Goal: Information Seeking & Learning: Check status

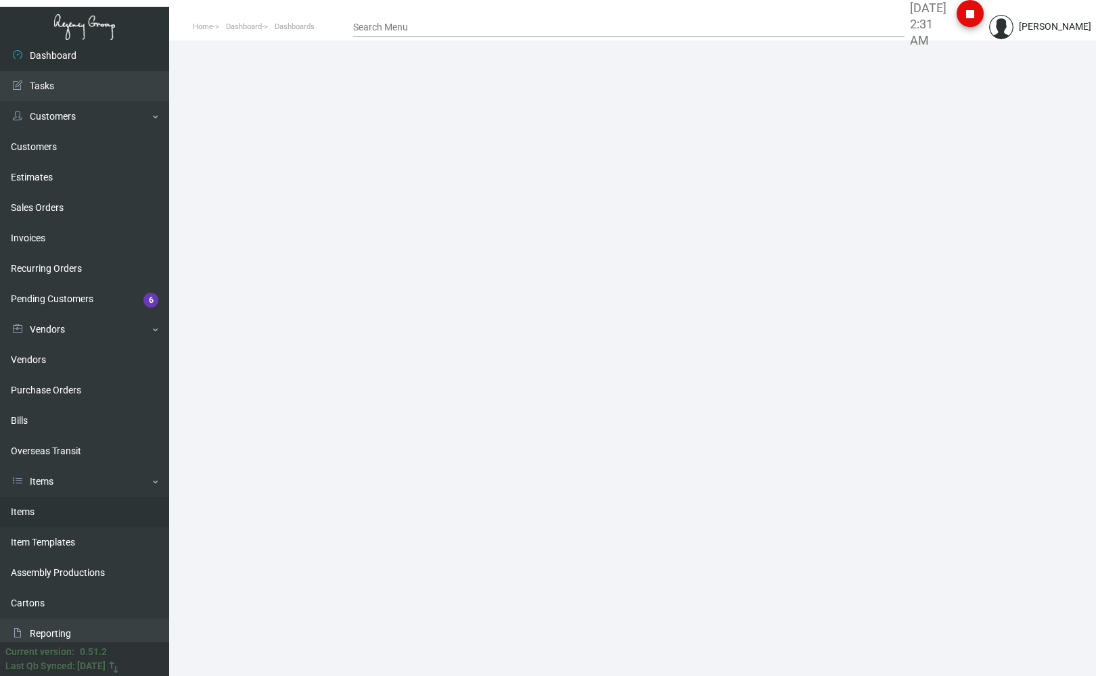
click at [30, 50] on link "Items" at bounding box center [84, 512] width 169 height 30
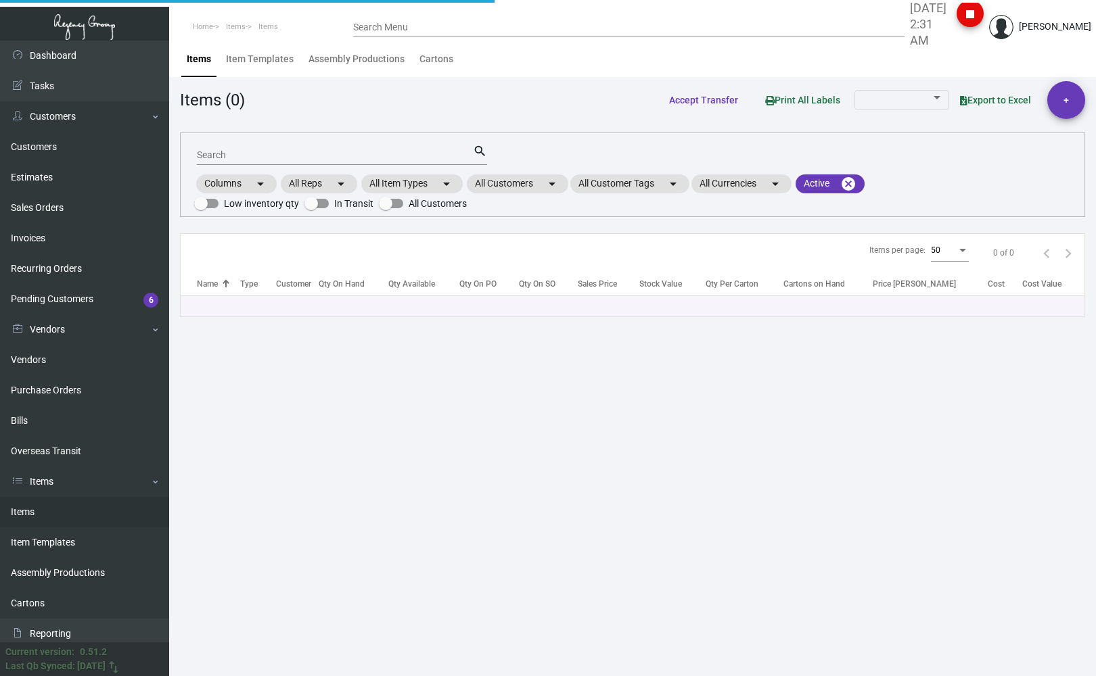
click at [214, 50] on div "Search" at bounding box center [335, 154] width 276 height 21
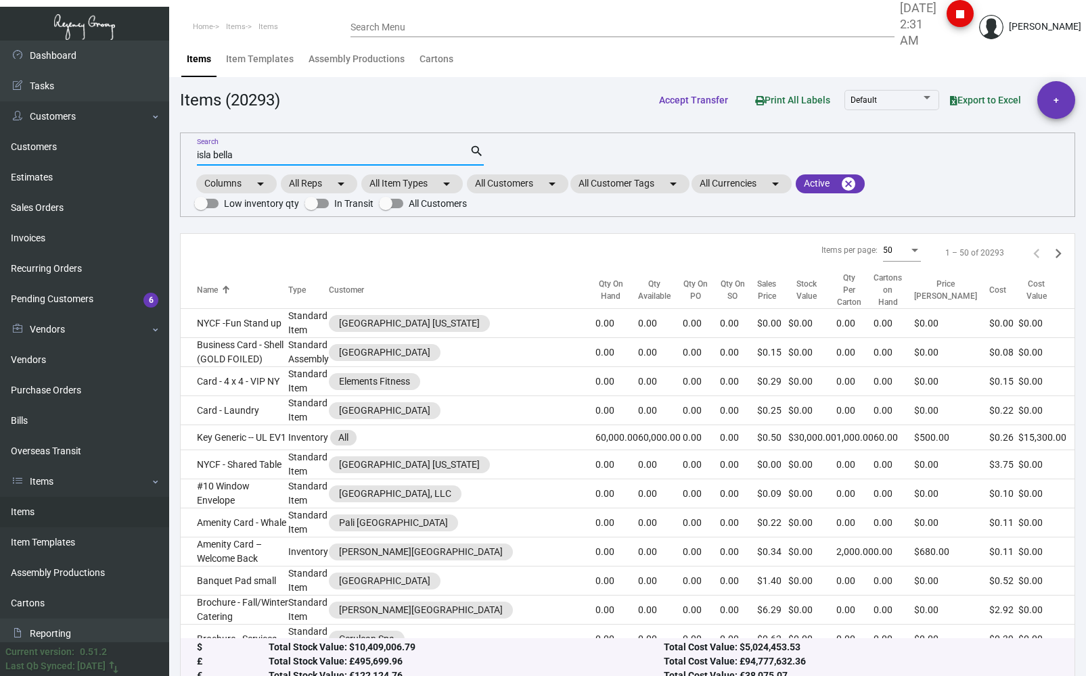
type input "isla bella"
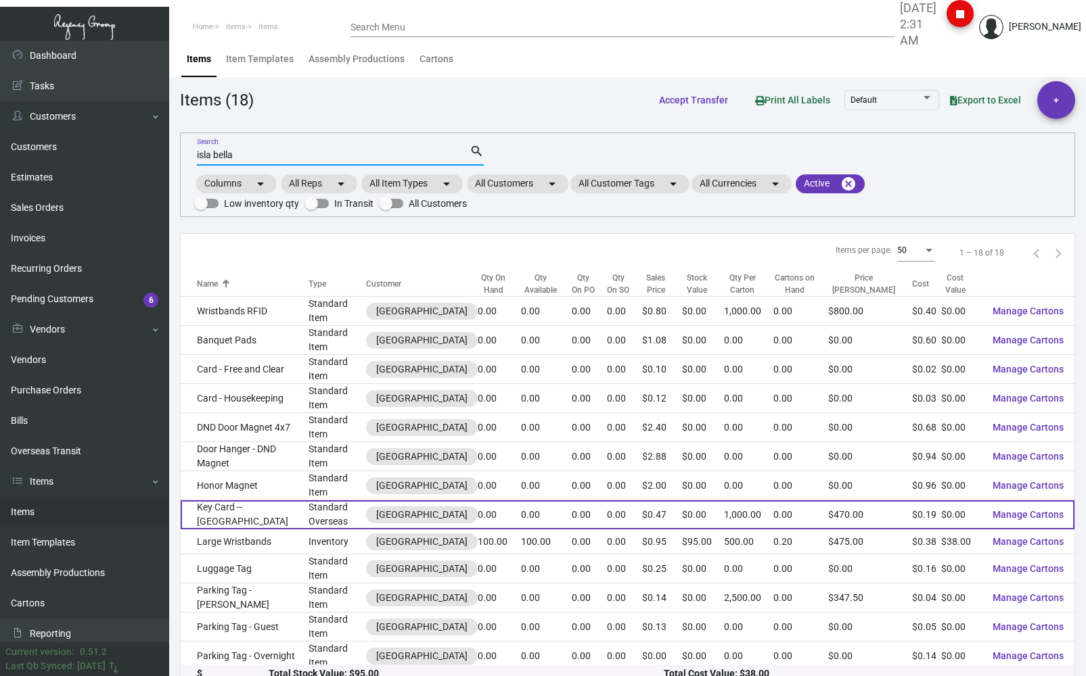
click at [248, 50] on td "Key Card -- [GEOGRAPHIC_DATA]" at bounding box center [245, 515] width 128 height 29
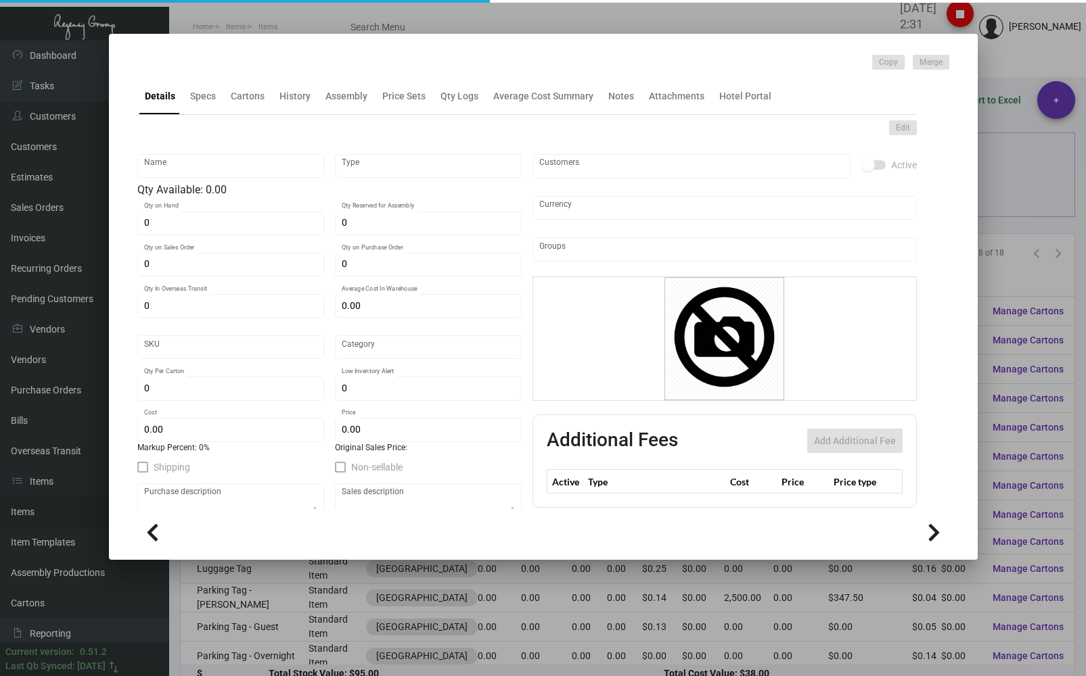
type input "Key Card -- [GEOGRAPHIC_DATA]"
type input "Standard Overseas"
type input "2,000"
type input "$ 0.00"
type input "Overseas"
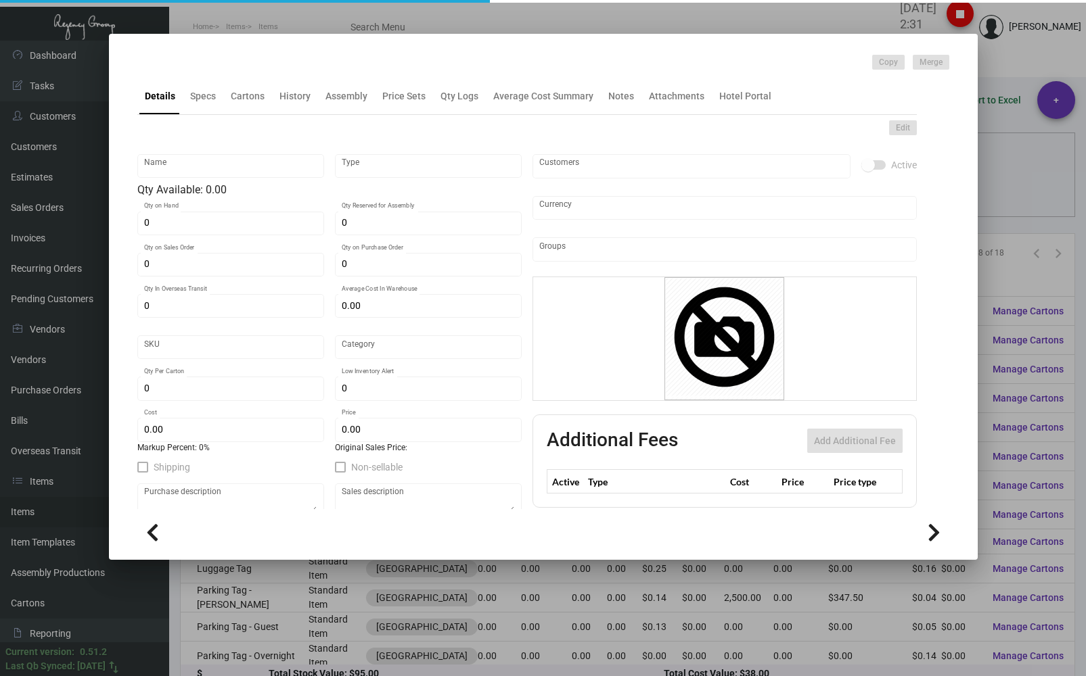
type input "1,000"
type input "$ 0.189"
type input "$ 0.47"
checkbox input "true"
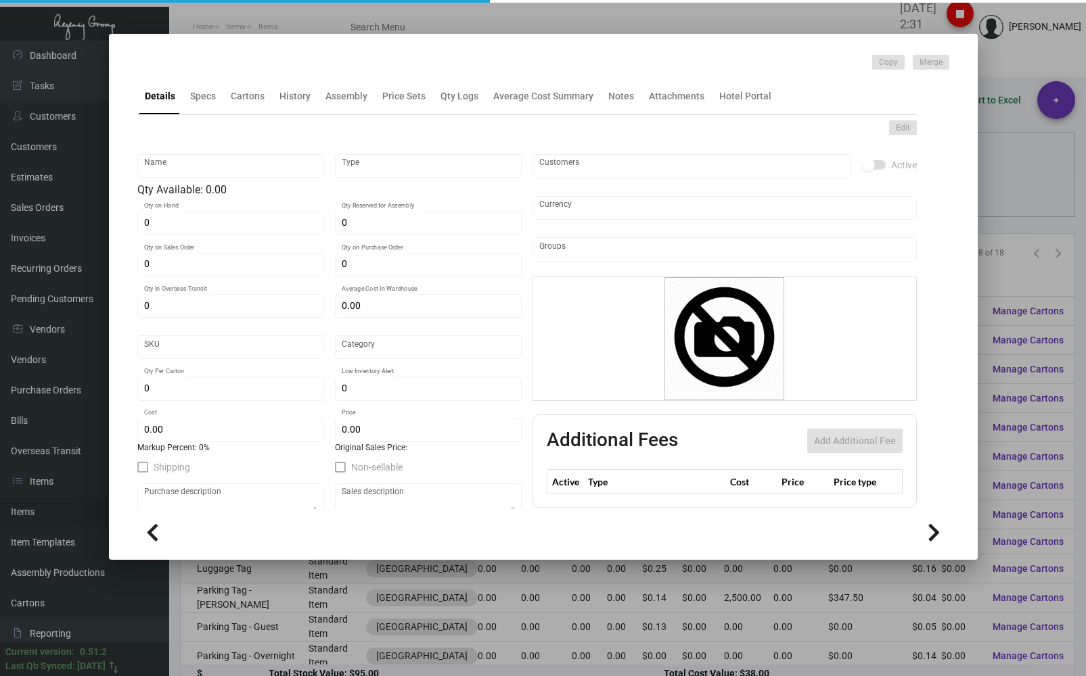
type input "United States Dollar $"
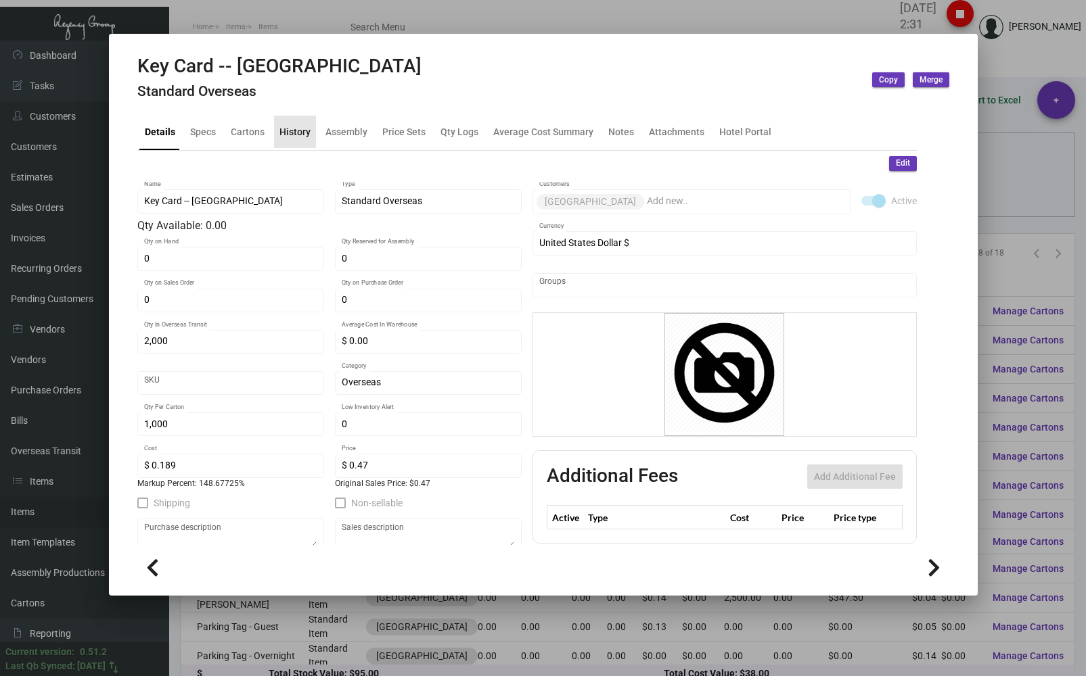
click at [290, 50] on div "History" at bounding box center [295, 132] width 42 height 32
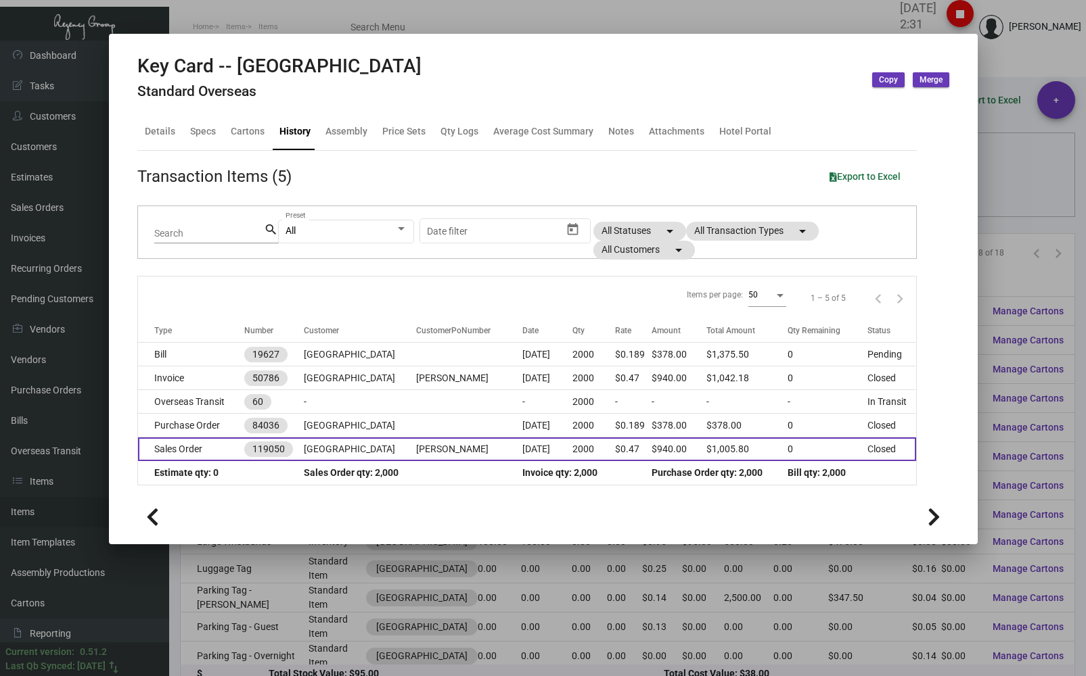
click at [193, 50] on td "Sales Order" at bounding box center [191, 450] width 106 height 24
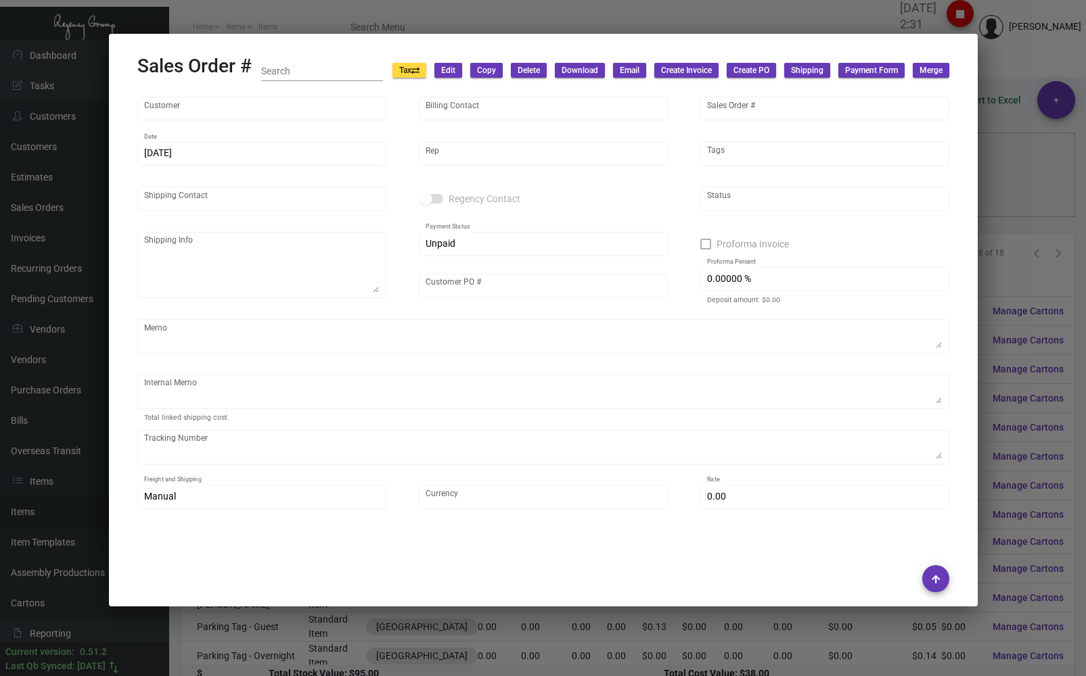
type input "[GEOGRAPHIC_DATA]"
type input "[PERSON_NAME]"
type input "119050"
type input "[DATE]"
type input "[PERSON_NAME]"
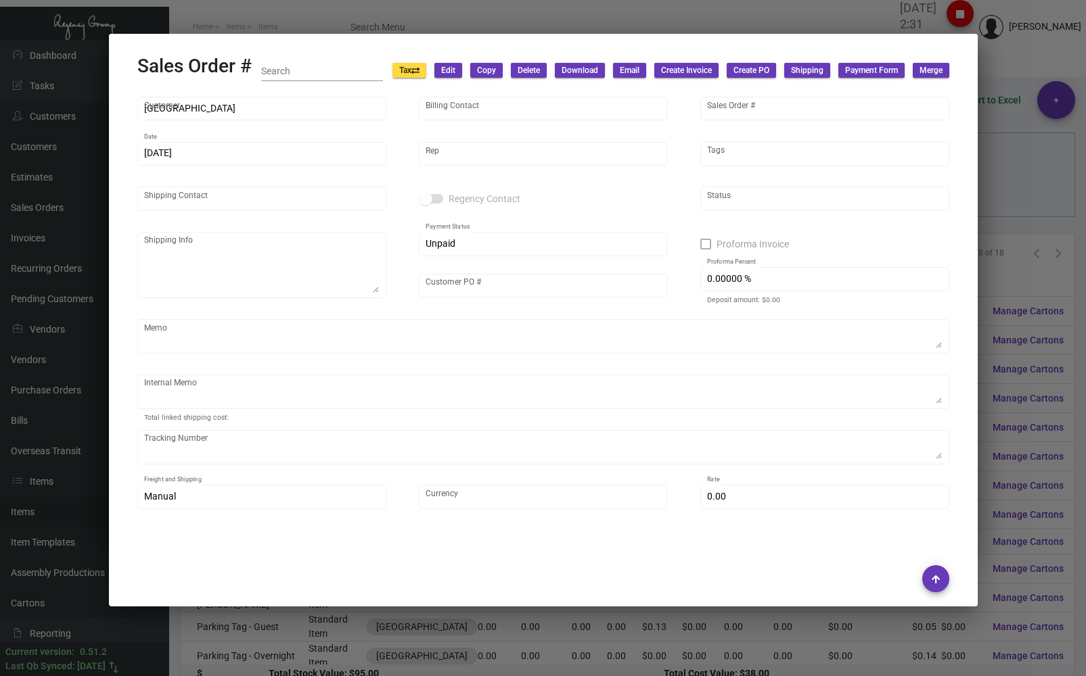
type input "[PERSON_NAME]"
type textarea "[GEOGRAPHIC_DATA] [PERSON_NAME] [STREET_ADDRESS]"
type input "[PERSON_NAME]"
type textarea "21.50"
type input "United States Dollar $"
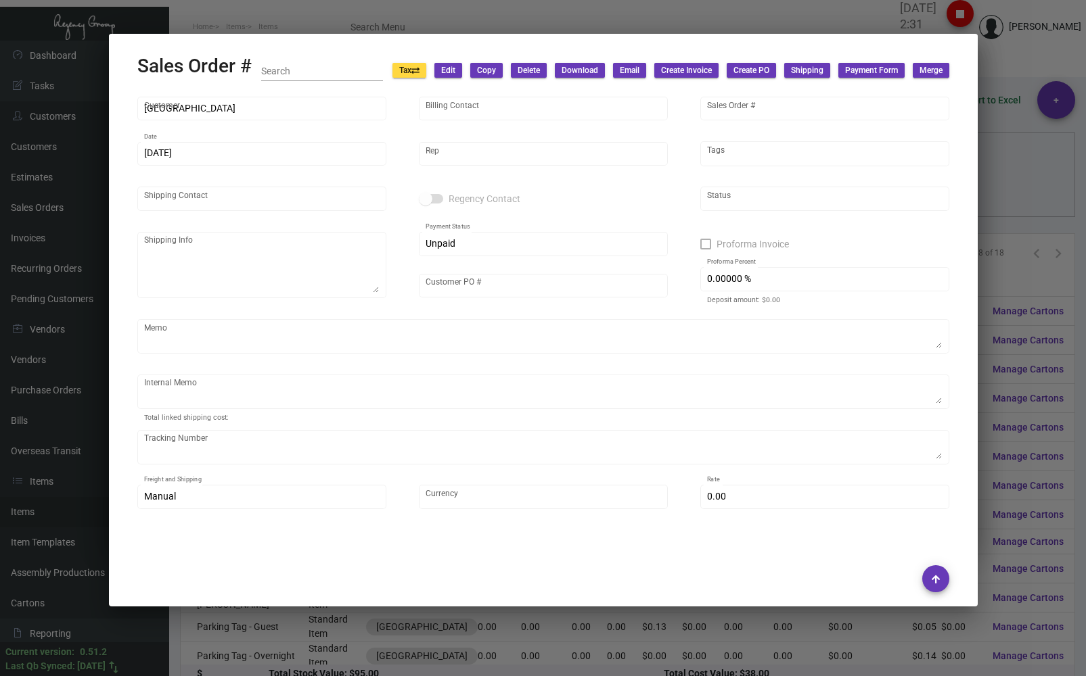
type input "$ 0.00"
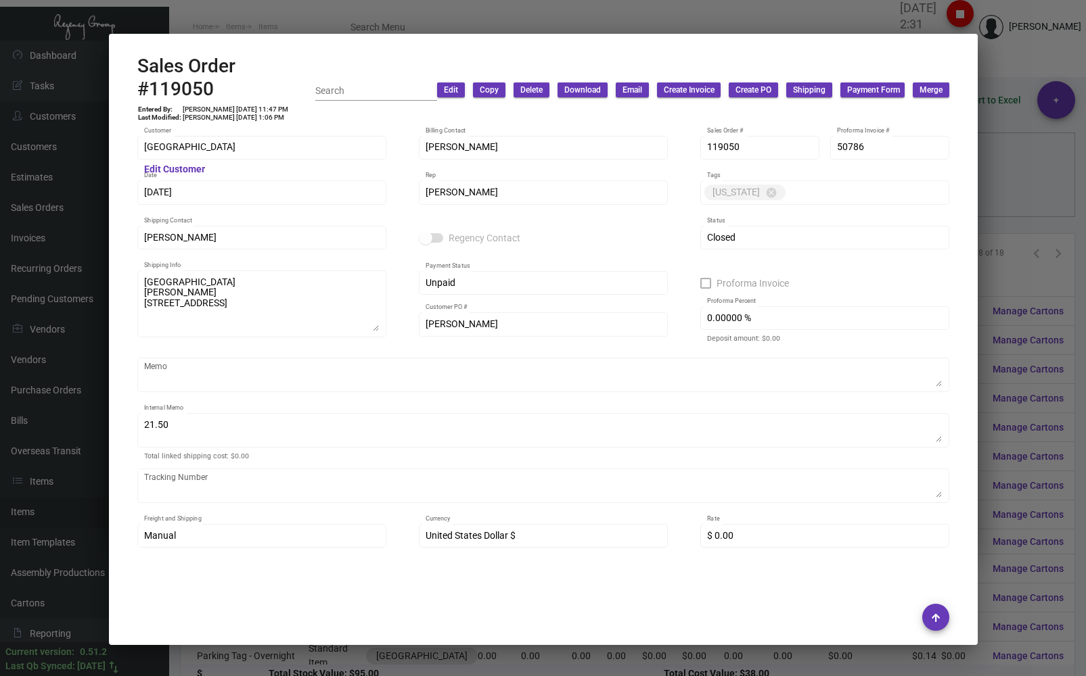
click at [298, 32] on div at bounding box center [543, 338] width 1086 height 676
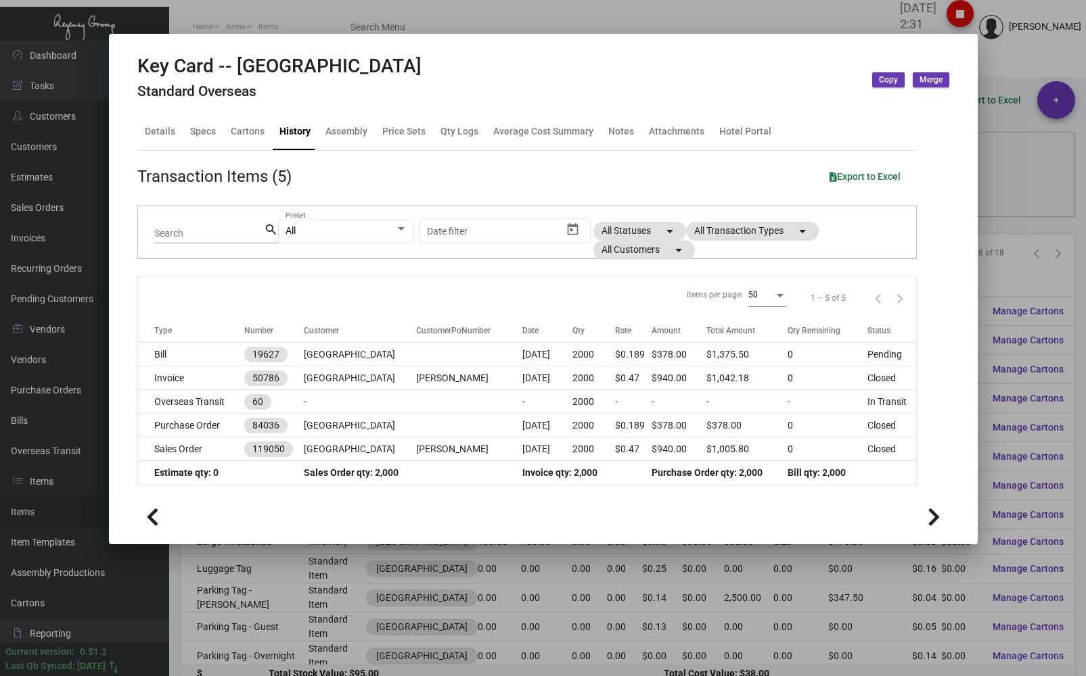
click at [182, 19] on div at bounding box center [543, 338] width 1086 height 676
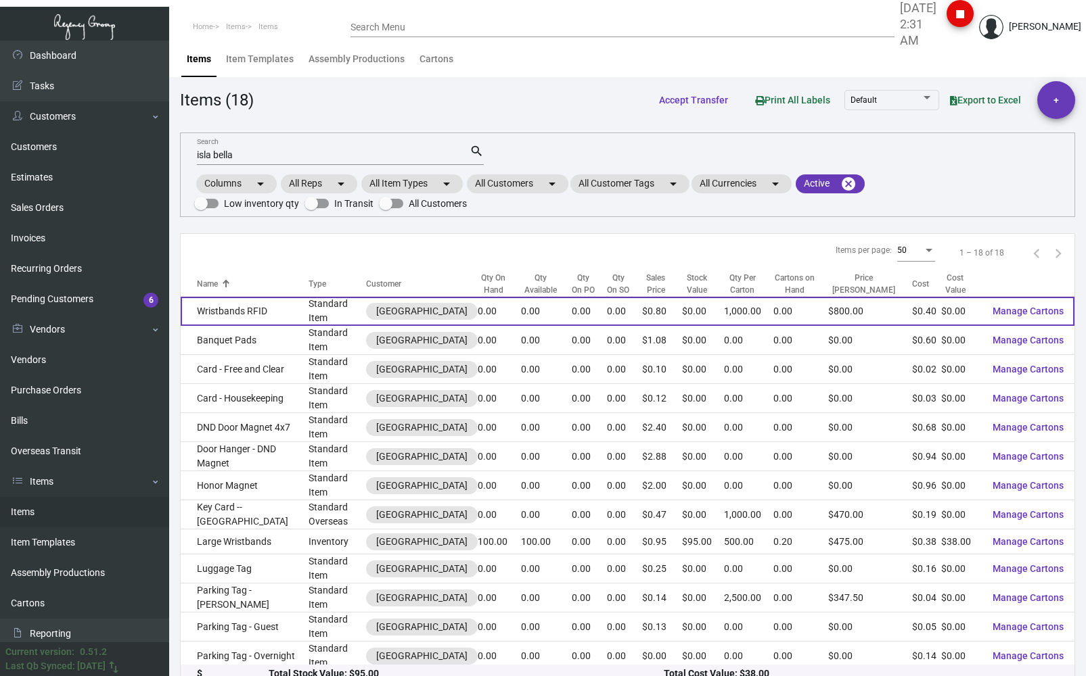
click at [225, 50] on td "Wristbands RFID" at bounding box center [245, 311] width 128 height 29
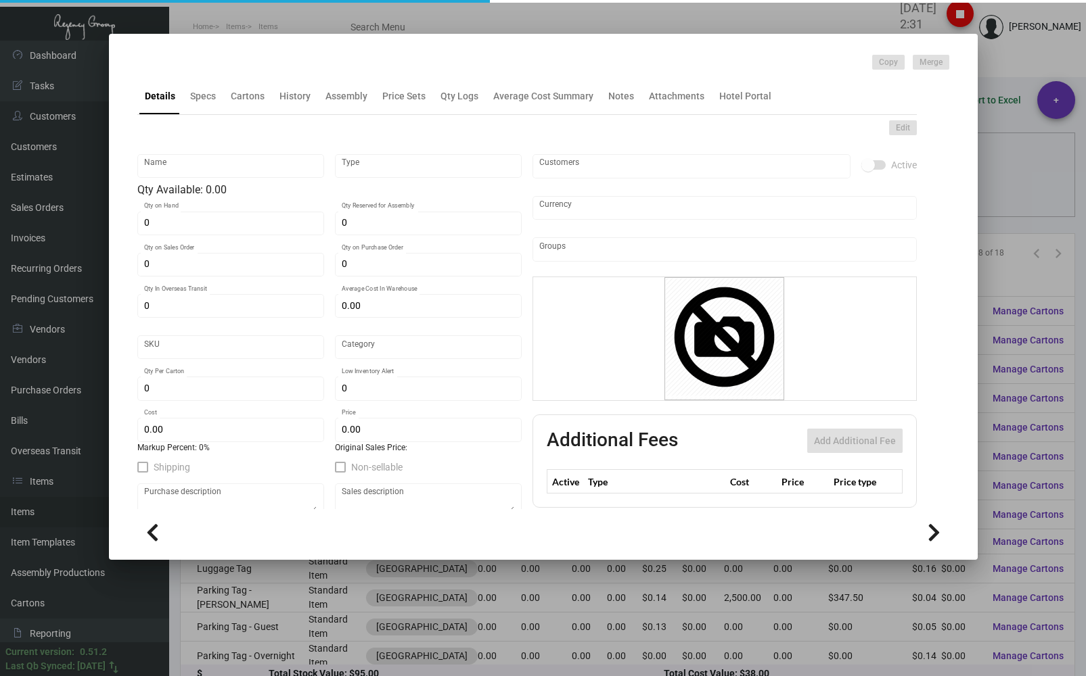
type input "Wristbands RFID"
type input "Standard Item"
type input "21,000"
type input "$ 0.40"
type input "1609"
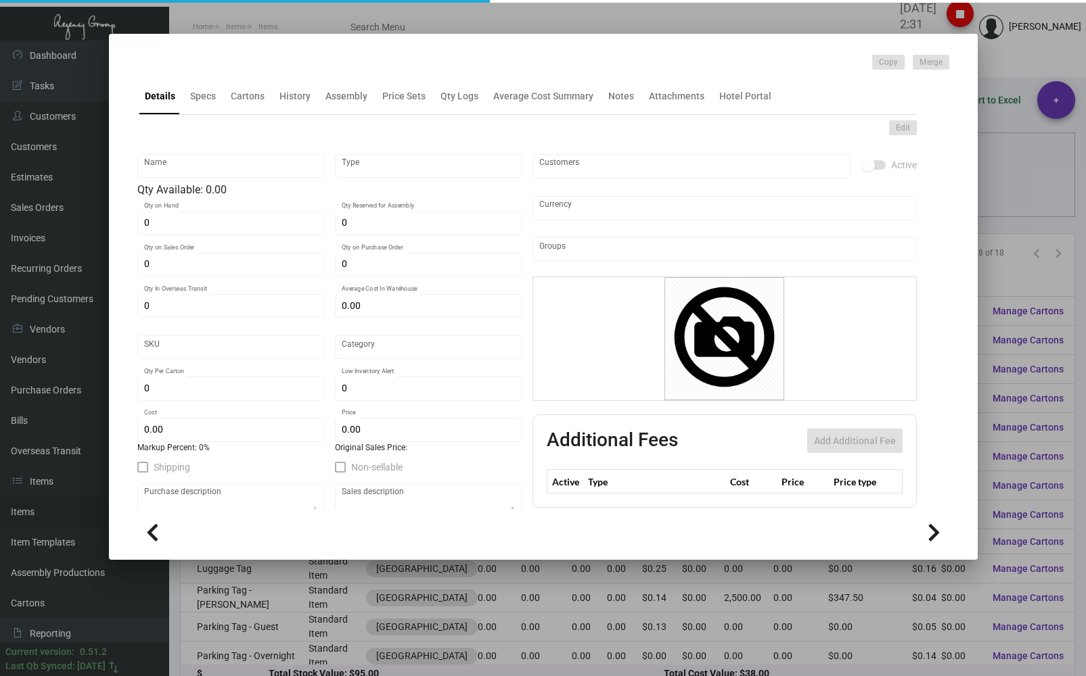
type input "Standard"
type input "1,000"
type input "$ 0.40"
type input "$ 0.80"
type textarea "Wristbands: Silicone Key wristbands, RFID V-Low (Ving-F08) chips insert, 1 colo…"
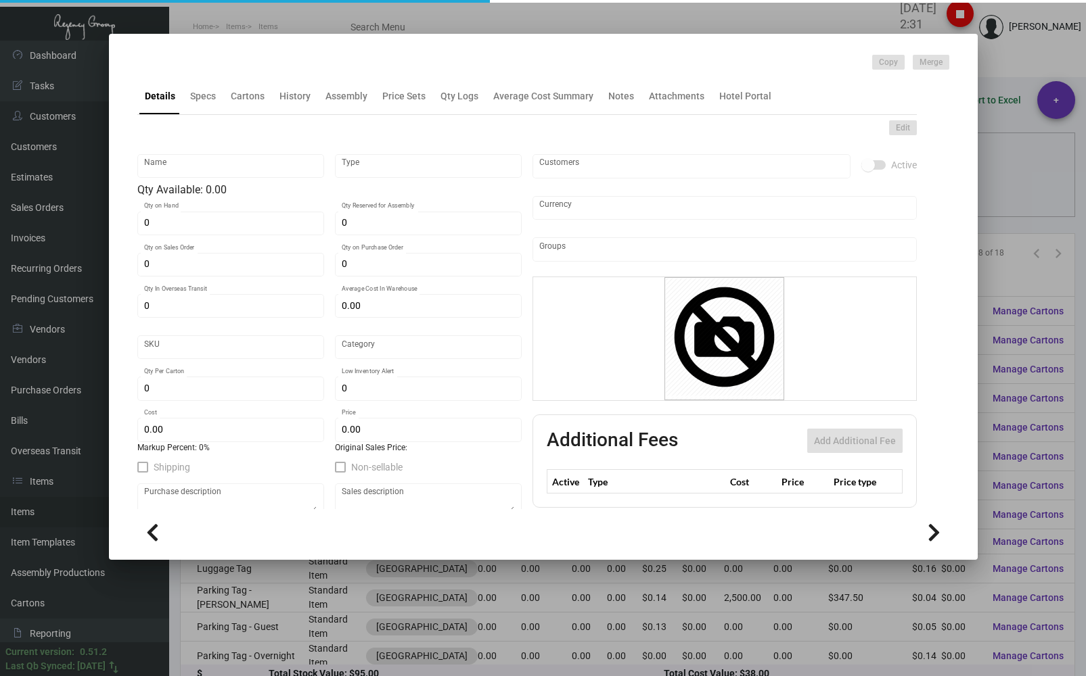
type textarea "Wristbands: Silicone Key wristbands, RFID V-Low (Ving-F08) chips insert, 1 colo…"
checkbox input "true"
type input "United States Dollar $"
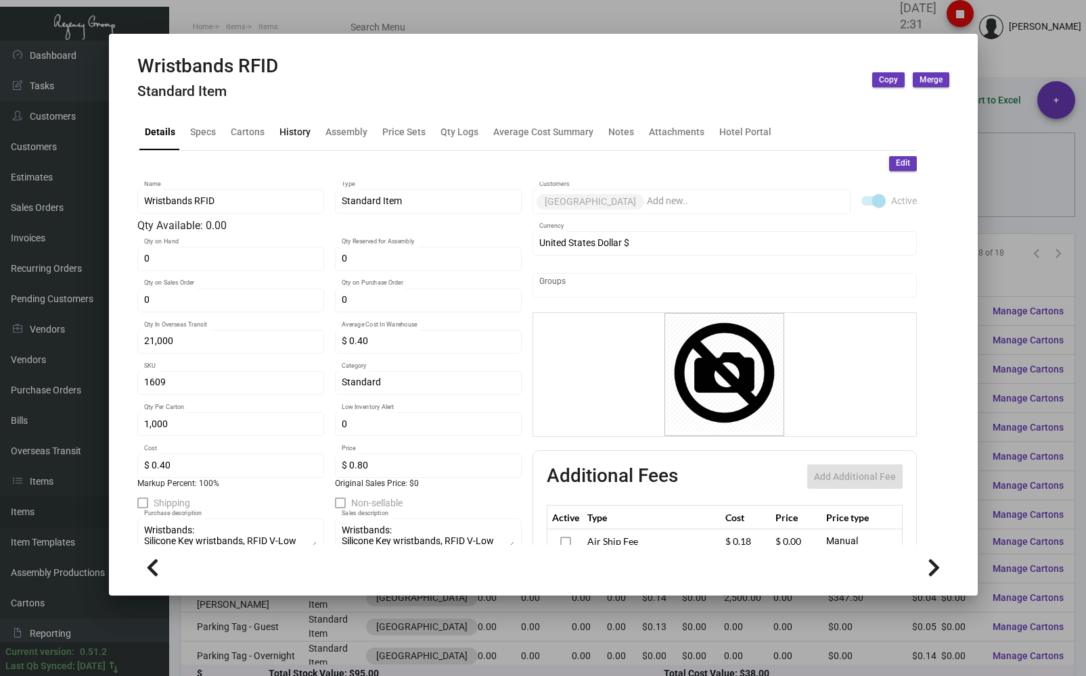
click at [283, 50] on div "History" at bounding box center [294, 131] width 31 height 14
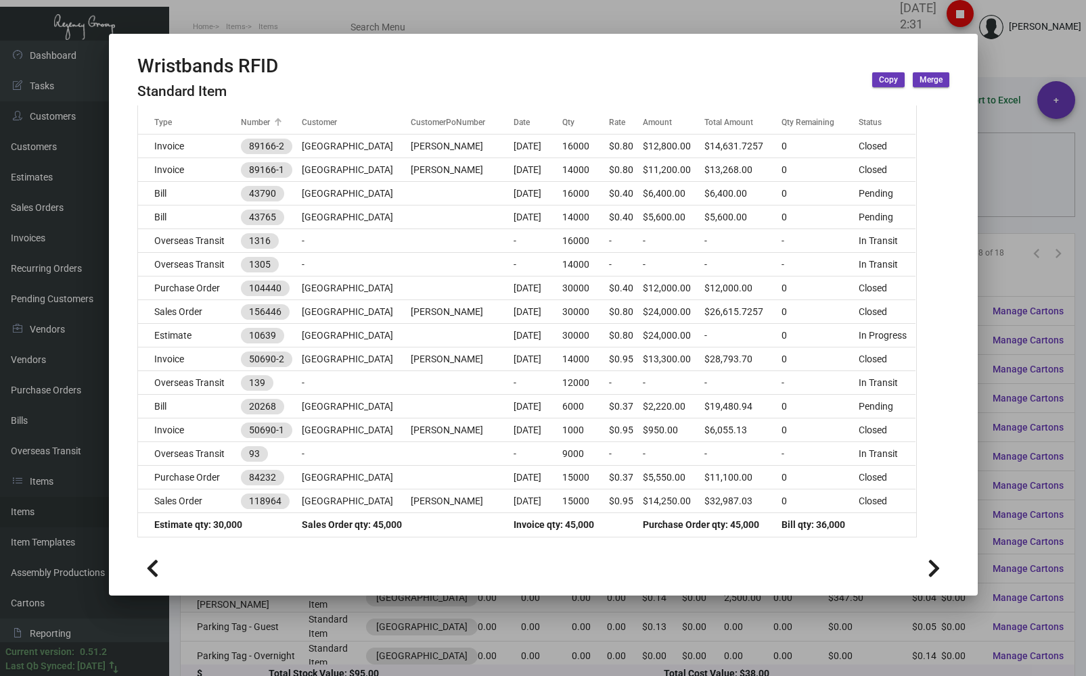
scroll to position [205, 0]
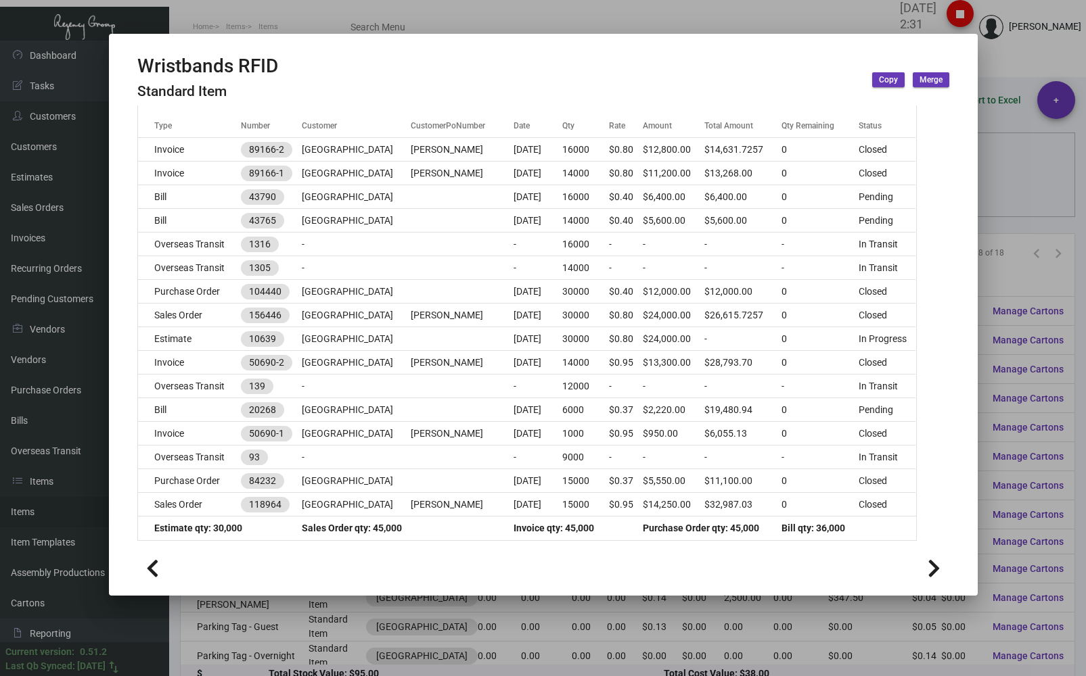
click at [338, 23] on div at bounding box center [543, 338] width 1086 height 676
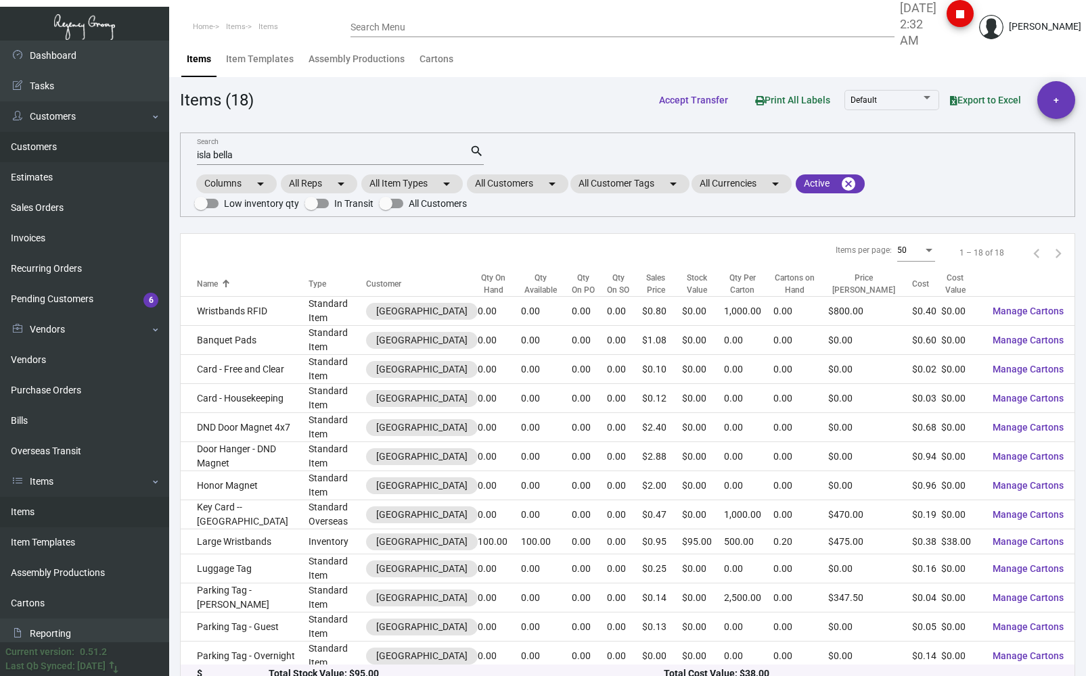
click at [27, 50] on link "Customers" at bounding box center [84, 147] width 169 height 30
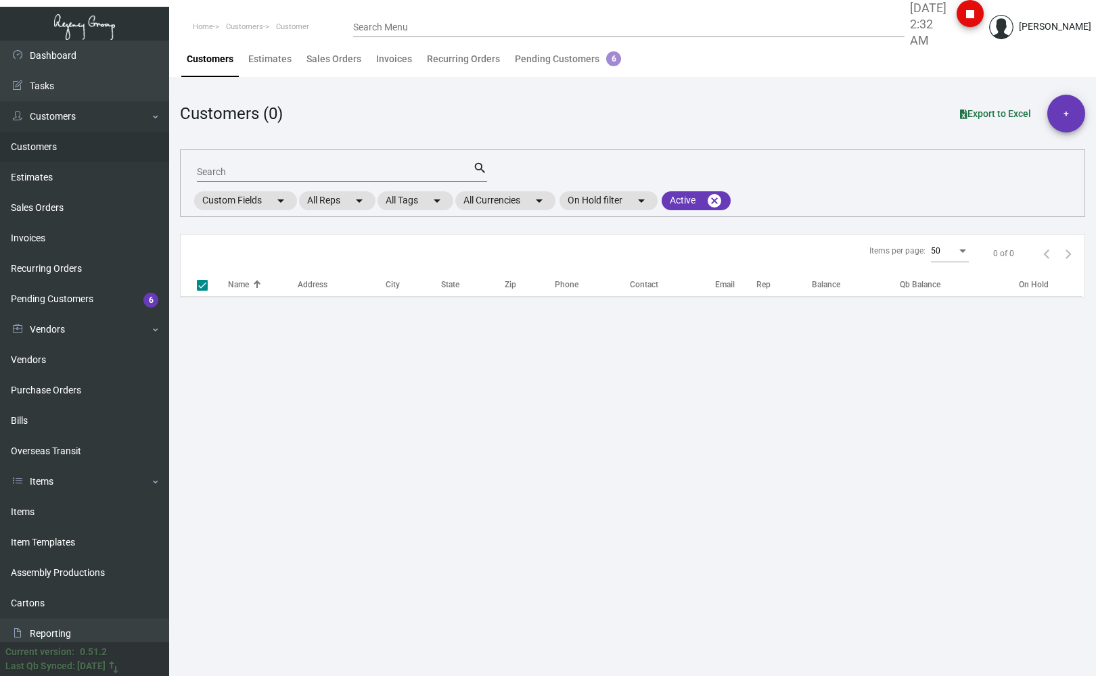
checkbox input "false"
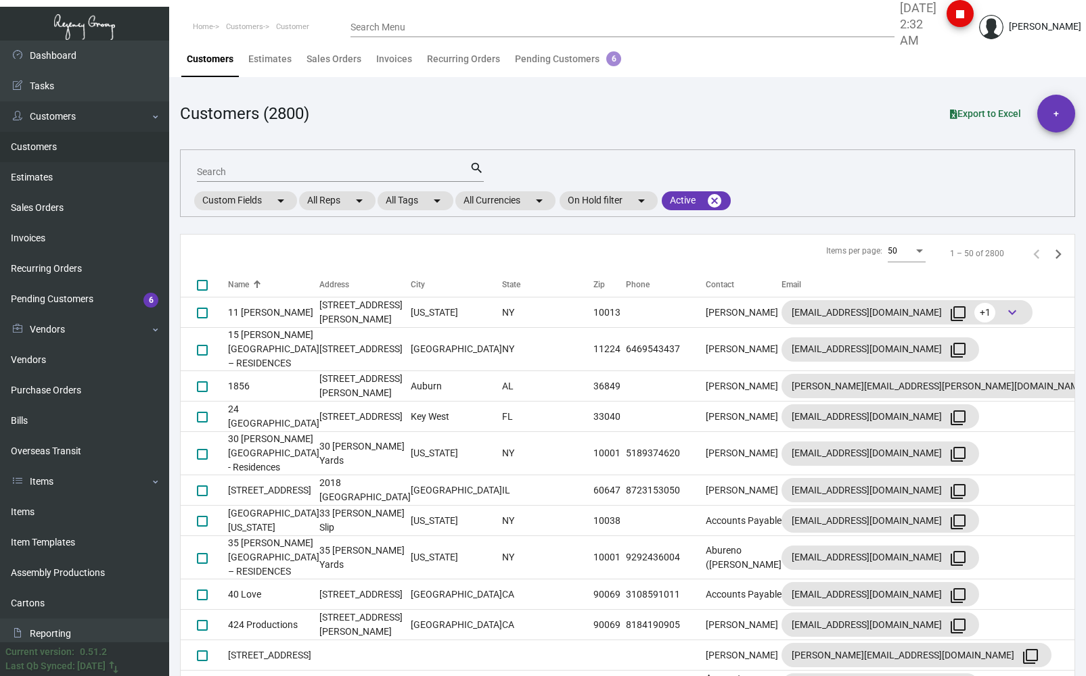
click at [210, 50] on input "Search" at bounding box center [333, 172] width 273 height 11
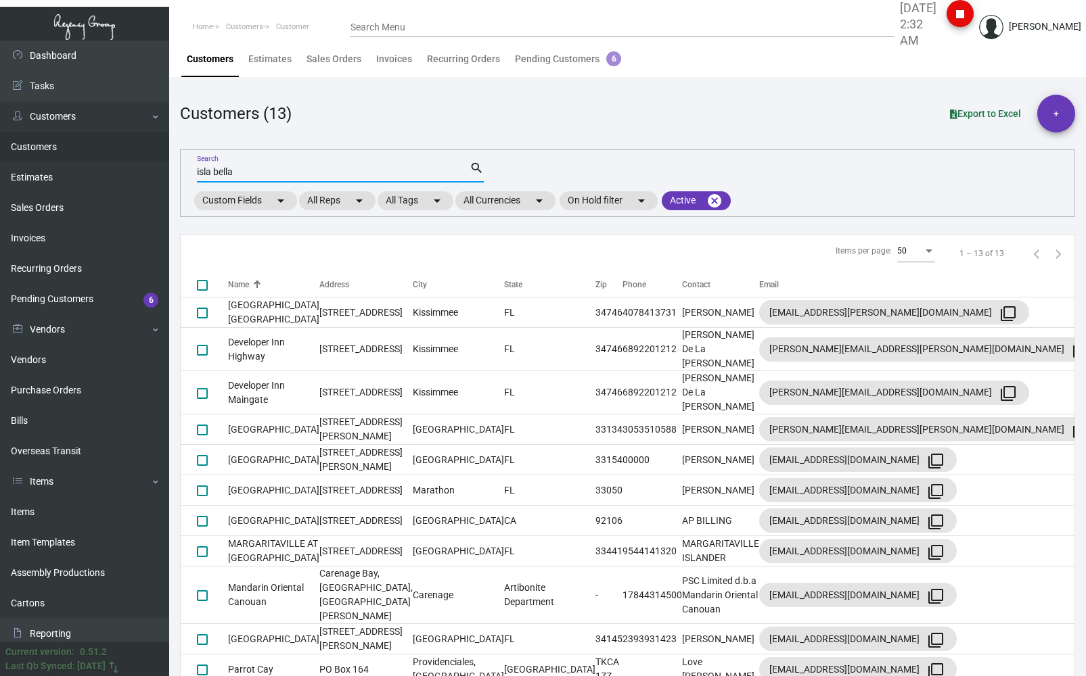
type input "isla bella"
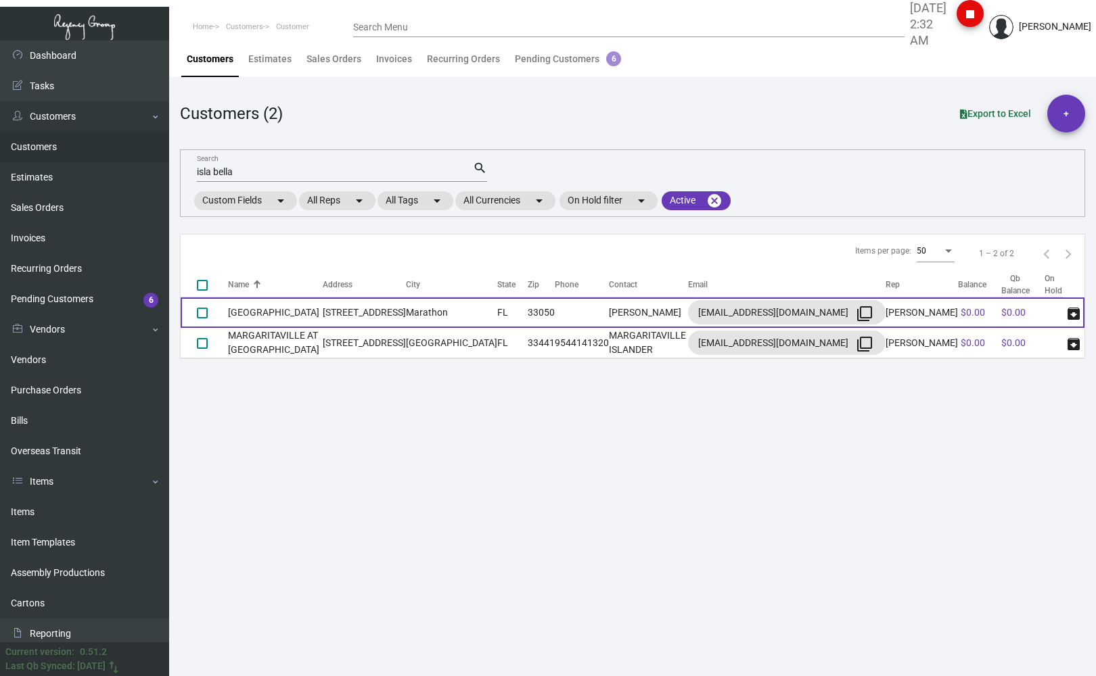
click at [237, 50] on td "[GEOGRAPHIC_DATA]" at bounding box center [275, 313] width 95 height 30
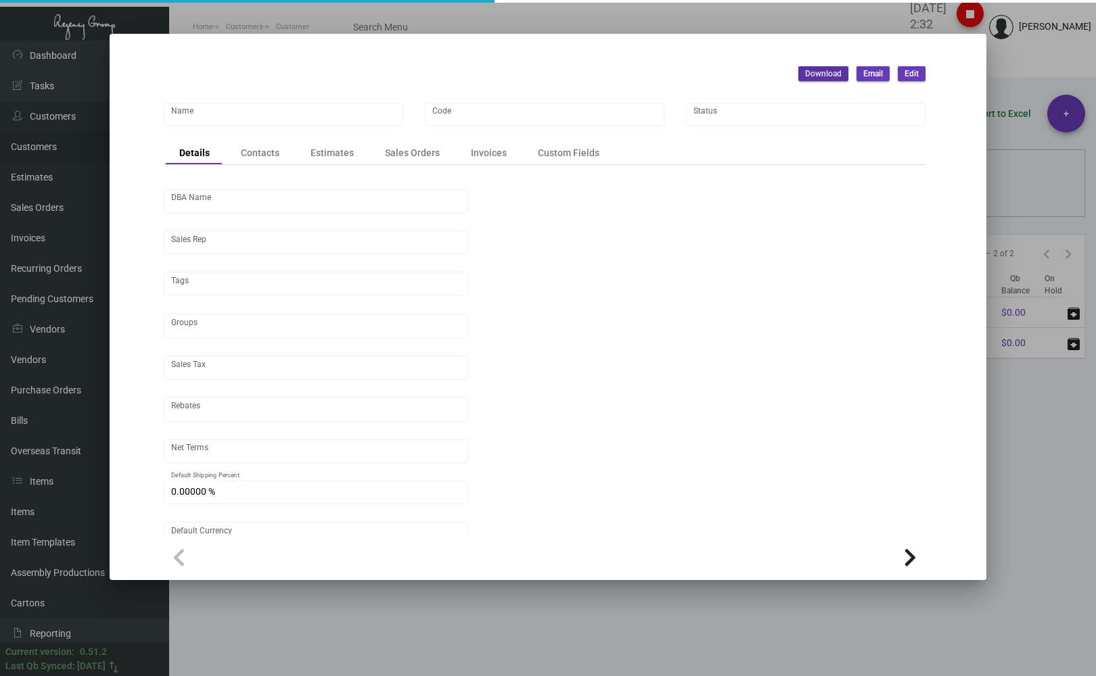
type input "[GEOGRAPHIC_DATA]"
type input "769"
type input "[PERSON_NAME]"
type input "ST FL-[GEOGRAPHIC_DATA]"
type input "Net 30"
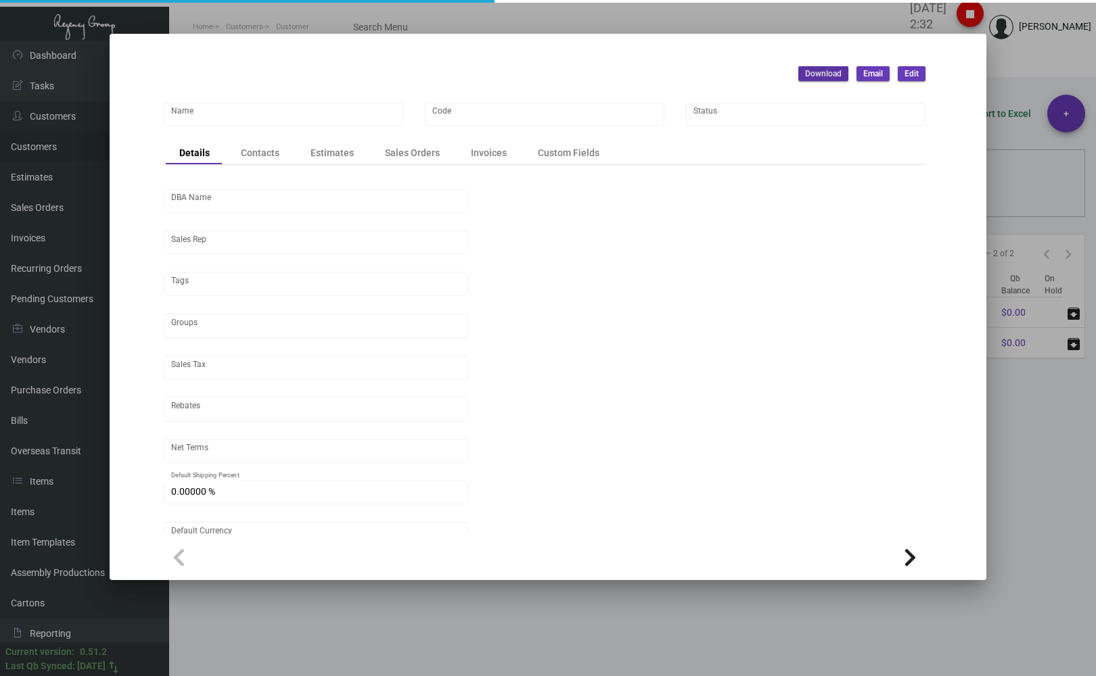
type input "United States Dollar $"
type input "$ 0.00"
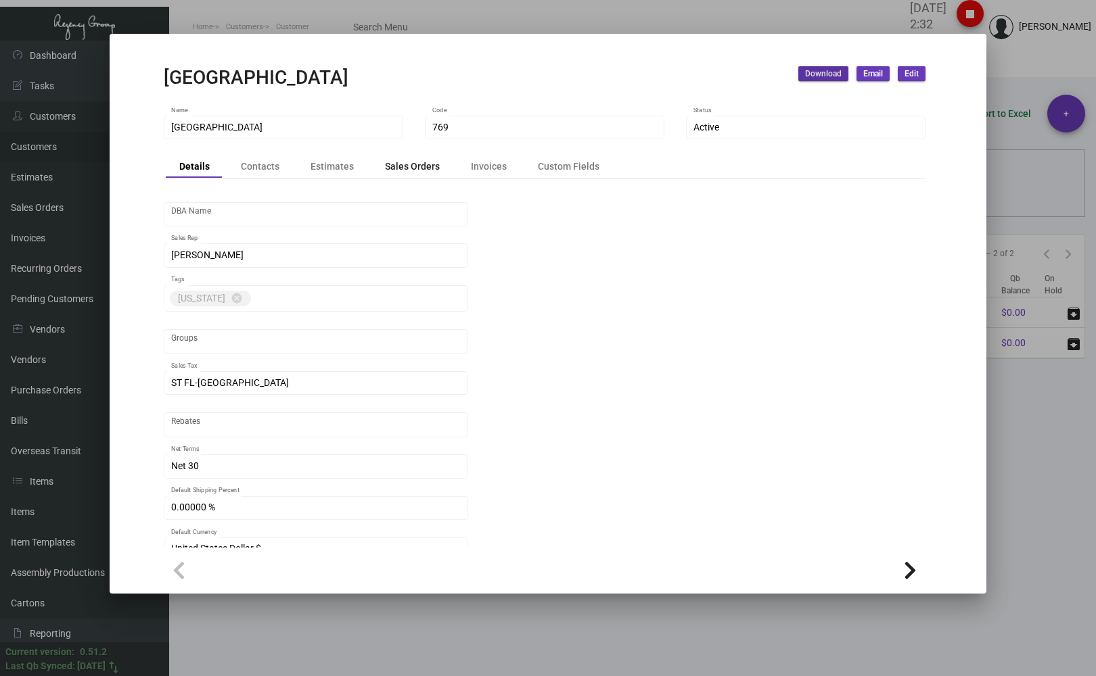
click at [338, 50] on div "Sales Orders" at bounding box center [412, 166] width 55 height 14
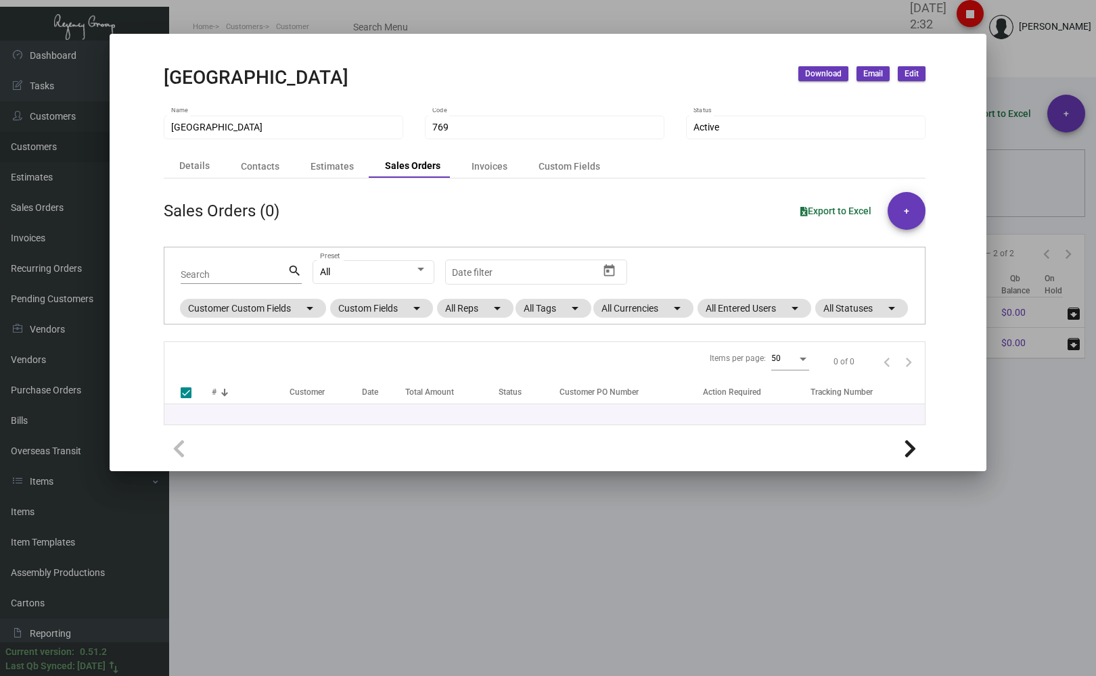
checkbox input "false"
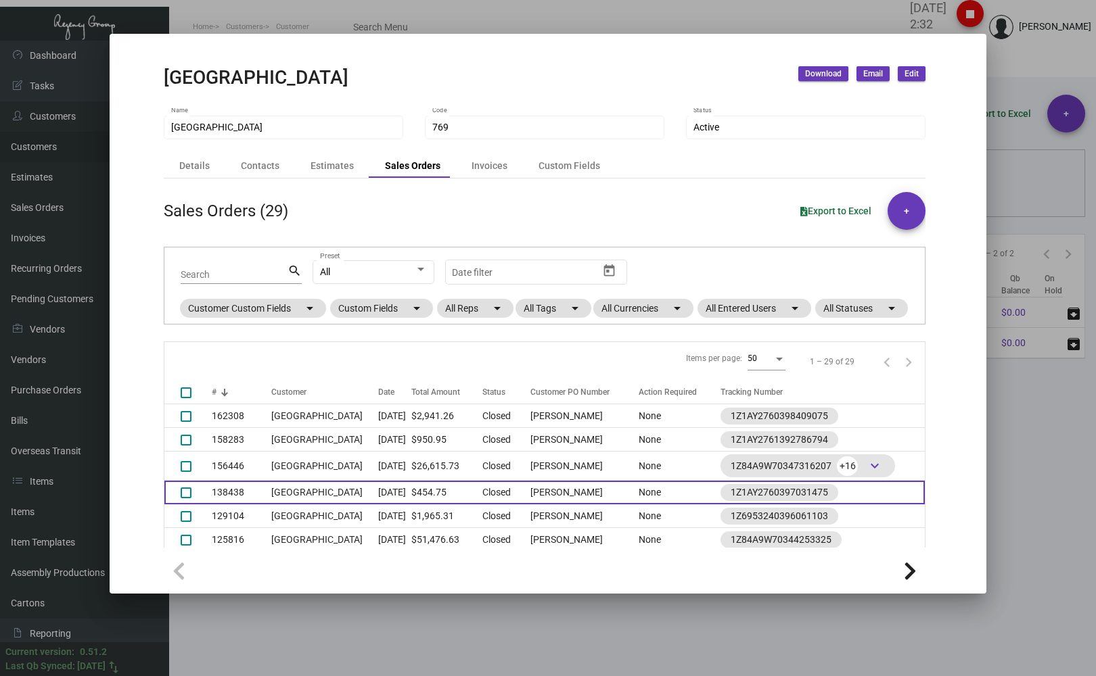
click at [302, 50] on td "[GEOGRAPHIC_DATA]" at bounding box center [324, 493] width 107 height 24
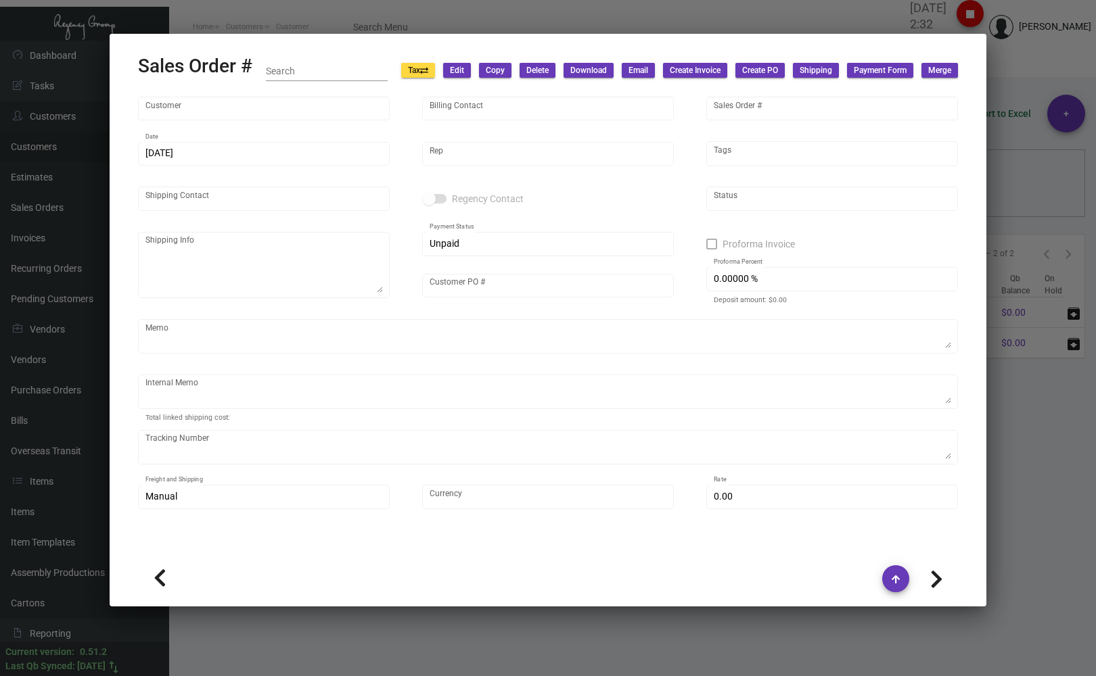
type input "[GEOGRAPHIC_DATA]"
type input "[PERSON_NAME]"
type input "138438"
type input "[DATE]"
type input "[PERSON_NAME]"
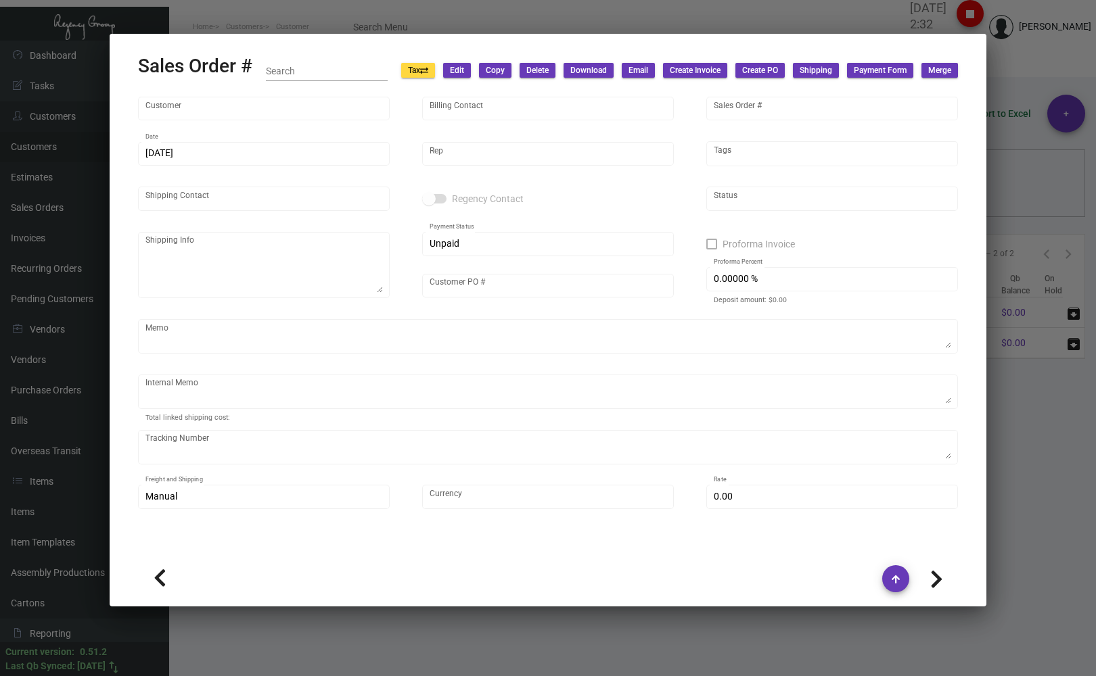
type textarea "[GEOGRAPHIC_DATA]- [PERSON_NAME] [STREET_ADDRESS]"
type input "[PERSON_NAME]"
type textarea "Please check in with [PERSON_NAME] before shipping out. 11.86"
type input "United States Dollar $"
type input "$ 0.00"
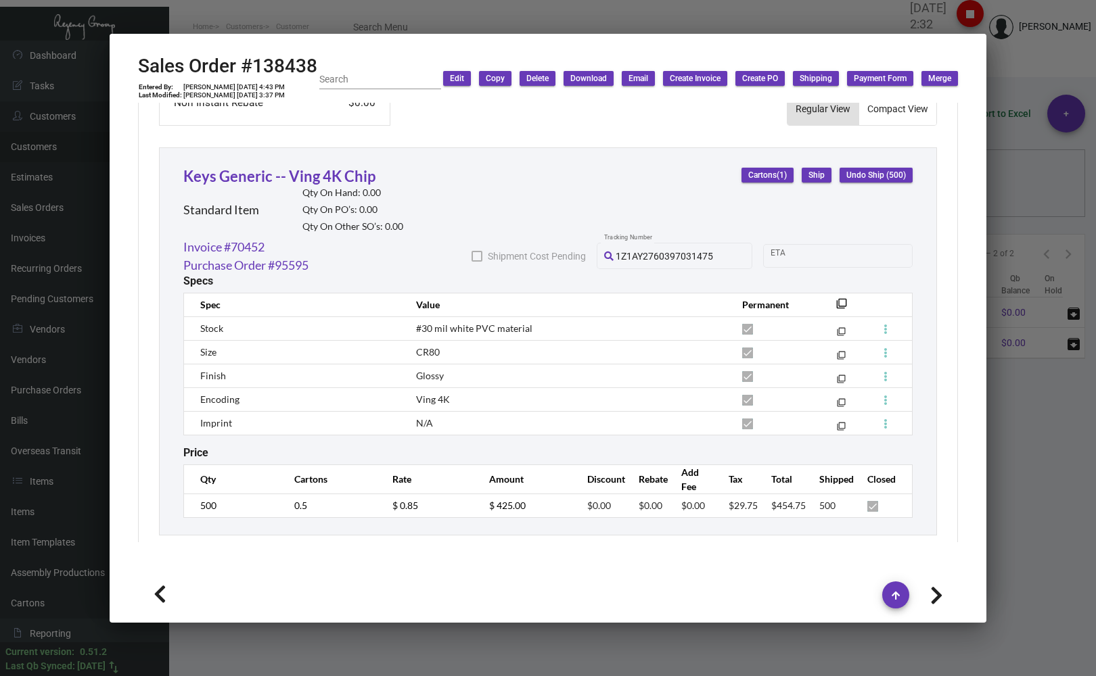
scroll to position [717, 0]
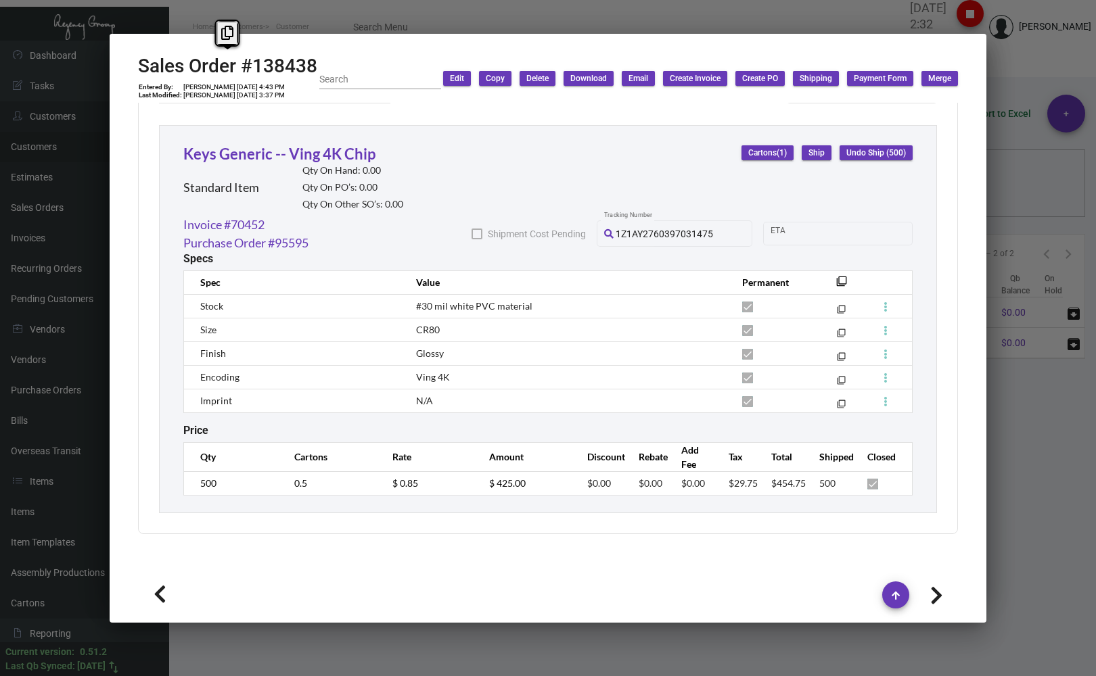
drag, startPoint x: 315, startPoint y: 62, endPoint x: 129, endPoint y: 57, distance: 186.1
click at [129, 50] on mat-dialog-container "Sales Order #138438 Entered By: [PERSON_NAME] [DATE] 4:43 PM Last Modified: [PE…" at bounding box center [548, 328] width 877 height 589
copy h2 "Sales Order #138438"
click at [338, 50] on div at bounding box center [548, 338] width 1096 height 676
